Goal: Transaction & Acquisition: Book appointment/travel/reservation

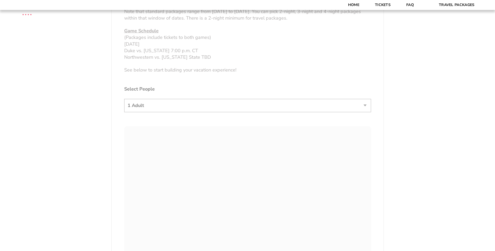
scroll to position [287, 0]
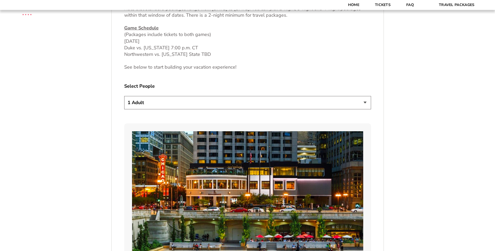
click at [335, 105] on select "1 Adult 2 Adults 3 Adults 4 Adults 2 Adults + 1 Child 2 Adults + 2 Children 2 A…" at bounding box center [247, 102] width 247 height 13
select select "2 Adults + 1 Child"
click at [124, 96] on select "1 Adult 2 Adults 3 Adults 4 Adults 2 Adults + 1 Child 2 Adults + 2 Children 2 A…" at bounding box center [247, 102] width 247 height 13
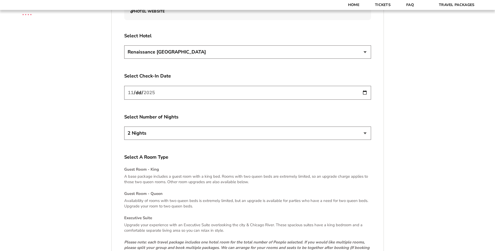
scroll to position [652, 0]
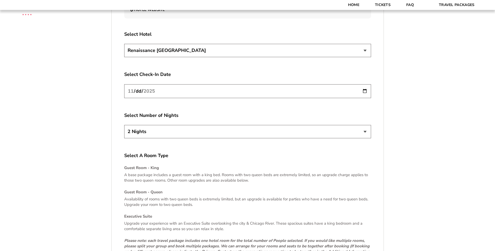
click at [364, 92] on input "[DATE]" at bounding box center [247, 91] width 247 height 14
type input "[DATE]"
click at [174, 134] on select "2 Nights 3 Nights 4 Nights" at bounding box center [247, 131] width 247 height 13
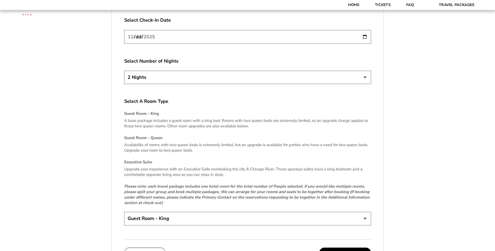
scroll to position [705, 0]
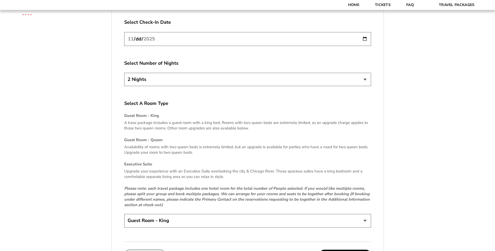
click at [345, 225] on select "Guest Room - King Guest Room - Queen (+$95 per night) Executive Suite (+$315 pe…" at bounding box center [247, 220] width 247 height 13
click at [223, 137] on div "Guest Room - King A base package includes a guest room with a king bed. Rooms w…" at bounding box center [247, 160] width 247 height 95
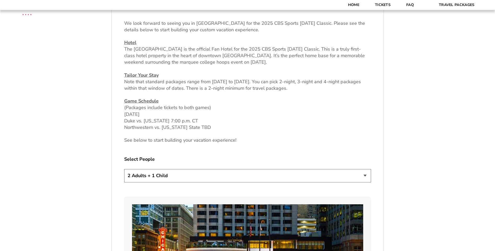
scroll to position [209, 0]
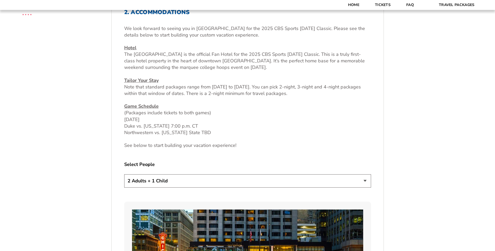
click at [180, 182] on select "1 Adult 2 Adults 3 Adults 4 Adults 2 Adults + 1 Child 2 Adults + 2 Children 2 A…" at bounding box center [247, 180] width 247 height 13
select select "4 Adults"
click at [124, 174] on select "1 Adult 2 Adults 3 Adults 4 Adults 2 Adults + 1 Child 2 Adults + 2 Children 2 A…" at bounding box center [247, 180] width 247 height 13
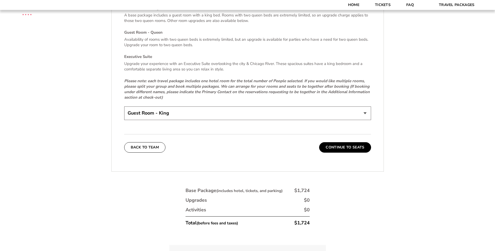
scroll to position [835, 0]
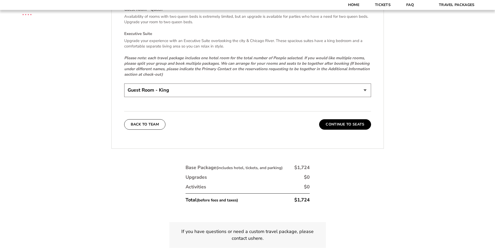
click at [222, 89] on select "Guest Room - King Guest Room - Queen (+$95 per night) Executive Suite (+$315 pe…" at bounding box center [247, 90] width 247 height 13
click at [225, 72] on p "Please note: each travel package includes one hotel room for the total number o…" at bounding box center [247, 66] width 247 height 22
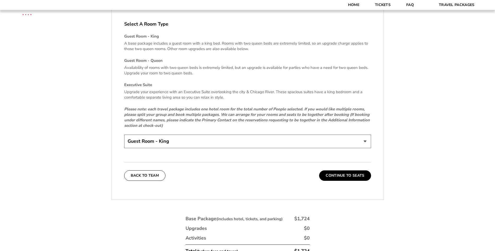
scroll to position [783, 0]
click at [261, 134] on div "Select A Room Type Guest Room - King A base package includes a guest room with …" at bounding box center [247, 86] width 247 height 129
click at [252, 141] on select "Guest Room - King Guest Room - Queen (+$95 per night) Executive Suite (+$315 pe…" at bounding box center [247, 142] width 247 height 13
select select "Guest Room - Queen"
click at [124, 136] on select "Guest Room - King Guest Room - Queen (+$95 per night) Executive Suite (+$315 pe…" at bounding box center [247, 142] width 247 height 13
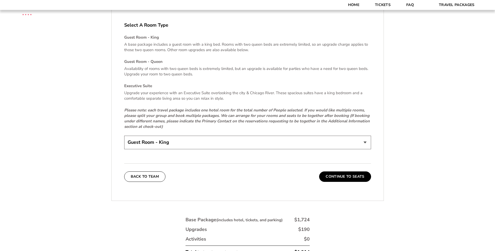
click at [248, 136] on select "Guest Room - King Guest Room - Queen (+$95 per night) Executive Suite (+$315 pe…" at bounding box center [247, 142] width 247 height 13
click at [247, 139] on select "Guest Room - King Guest Room - Queen (+$95 per night) Executive Suite (+$315 pe…" at bounding box center [247, 142] width 247 height 13
click at [329, 181] on button "Continue To Seats" at bounding box center [345, 176] width 52 height 10
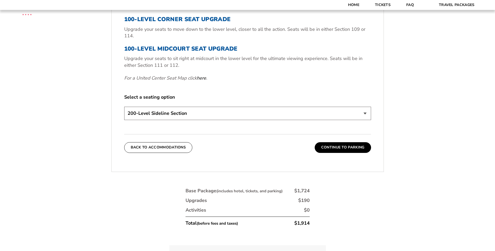
scroll to position [223, 0]
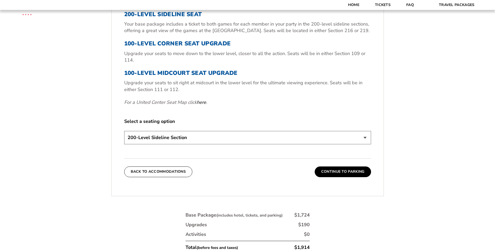
click at [257, 140] on select "200-Level Sideline Section 100-Level Corner Seat Upgrade (+$80 per person) 100-…" at bounding box center [247, 137] width 247 height 13
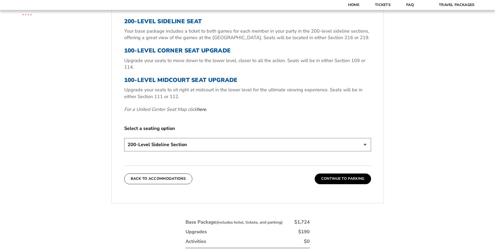
scroll to position [235, 0]
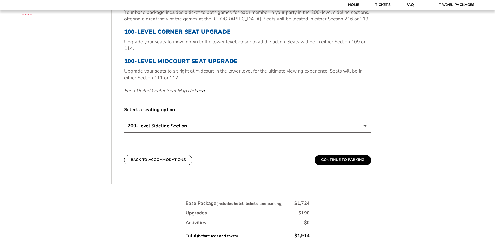
click at [319, 119] on div "Select a seating option 200-Level Sideline Section 100-Level Corner Seat Upgrad…" at bounding box center [247, 120] width 247 height 28
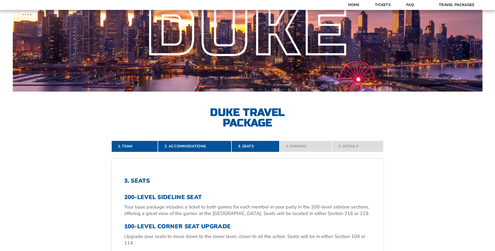
scroll to position [104, 0]
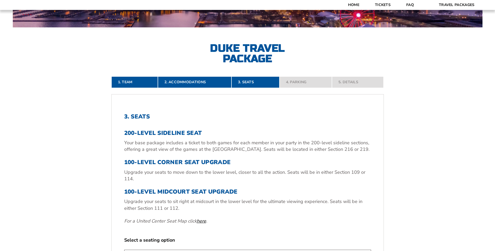
click at [199, 219] on link "here" at bounding box center [201, 221] width 9 height 7
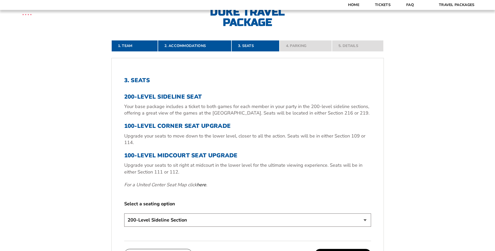
scroll to position [235, 0]
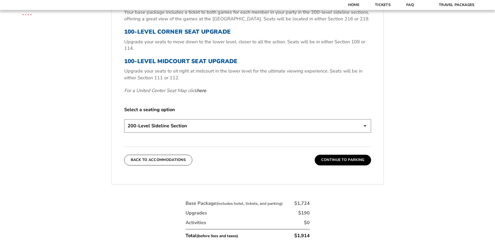
click at [177, 130] on select "200-Level Sideline Section 100-Level Corner Seat Upgrade (+$80 per person) 100-…" at bounding box center [247, 125] width 247 height 13
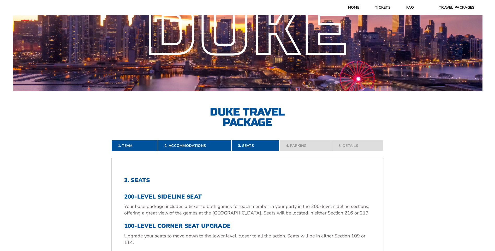
scroll to position [0, 0]
